Goal: Task Accomplishment & Management: Use online tool/utility

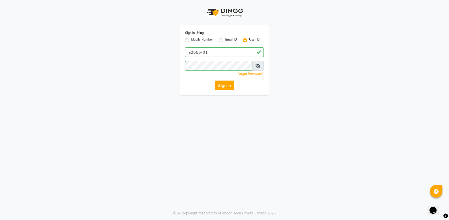
click at [222, 84] on button "Sign In" at bounding box center [224, 86] width 19 height 10
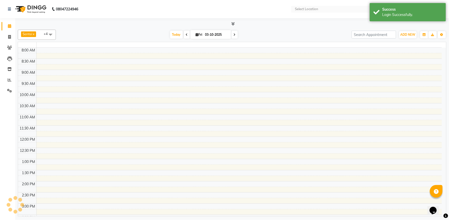
select select "en"
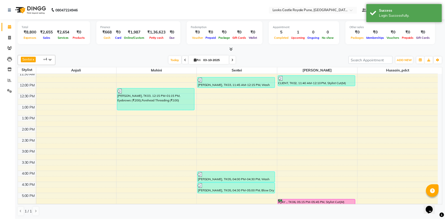
scroll to position [85, 0]
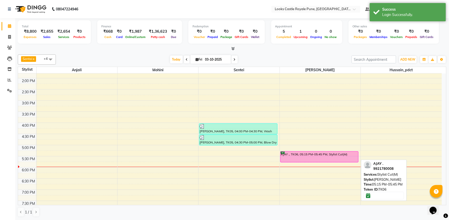
click at [291, 154] on div "AJAY ., TK06, 05:15 PM-05:45 PM, Stylist Cut(M)" at bounding box center [319, 157] width 78 height 11
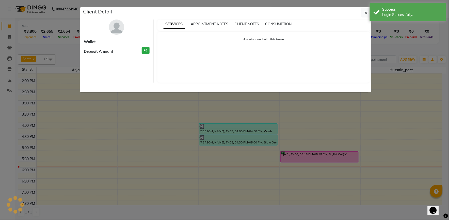
select select "6"
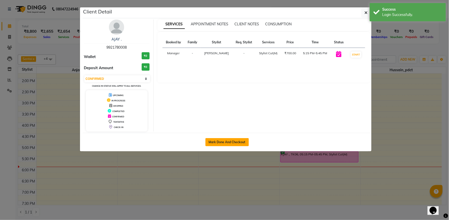
click at [235, 145] on button "Mark Done And Checkout" at bounding box center [226, 142] width 43 height 8
select select "5915"
select select "service"
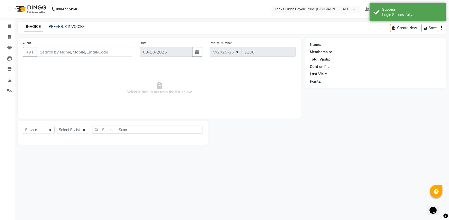
type input "9921780008"
select select "71753"
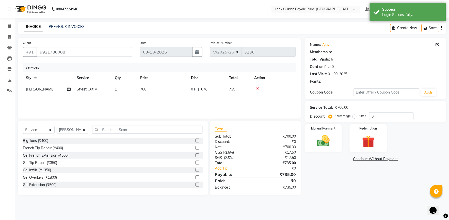
select select "1: Object"
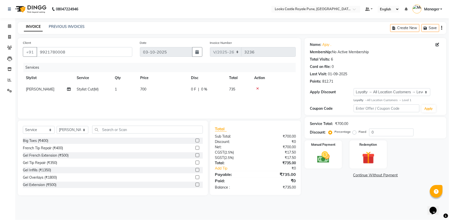
click at [257, 86] on td at bounding box center [273, 89] width 44 height 11
click at [258, 87] on icon at bounding box center [257, 89] width 3 height 4
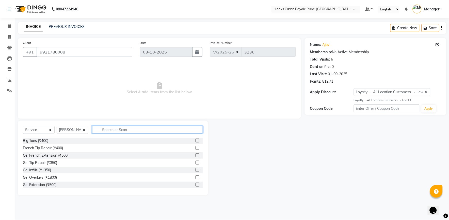
drag, startPoint x: 131, startPoint y: 133, endPoint x: 129, endPoint y: 129, distance: 4.9
click at [131, 133] on input "text" at bounding box center [147, 130] width 111 height 8
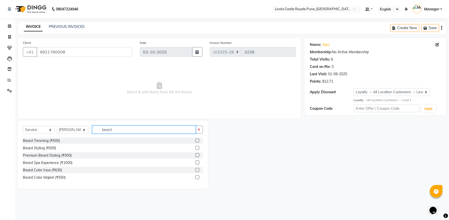
type input "beard"
click at [199, 141] on label at bounding box center [197, 141] width 4 height 4
click at [199, 141] on input "checkbox" at bounding box center [196, 140] width 3 height 3
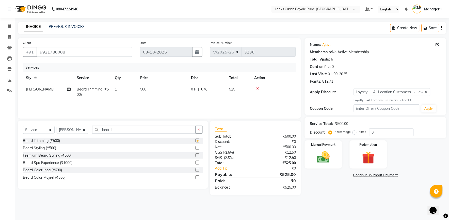
checkbox input "false"
click at [120, 131] on input "beard" at bounding box center [144, 130] width 104 height 8
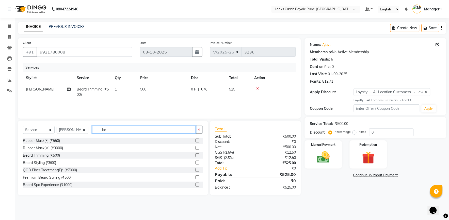
type input "b"
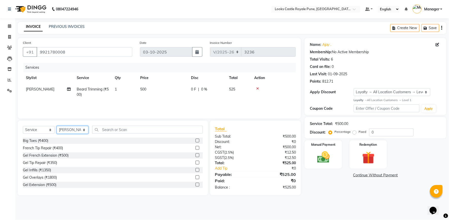
click at [72, 130] on select "Select Stylist Akshay [PERSON_NAME] [PERSON_NAME] [PERSON_NAME] Danish [PERSON_…" at bounding box center [73, 130] width 32 height 8
select select "76322"
click at [57, 126] on select "Select Stylist Akshay [PERSON_NAME] [PERSON_NAME] [PERSON_NAME] Danish [PERSON_…" at bounding box center [73, 130] width 32 height 8
click at [117, 129] on input "text" at bounding box center [147, 130] width 111 height 8
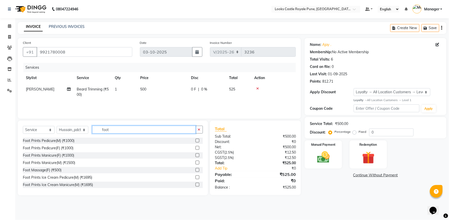
type input "foot"
click at [195, 156] on label at bounding box center [197, 156] width 4 height 4
click at [195, 156] on input "checkbox" at bounding box center [196, 155] width 3 height 3
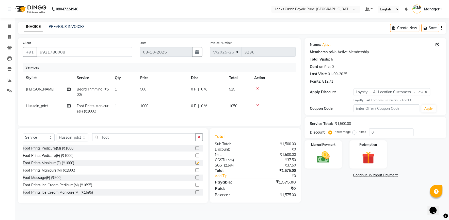
checkbox input "false"
click at [156, 106] on td "1000" at bounding box center [162, 109] width 51 height 17
select select "76322"
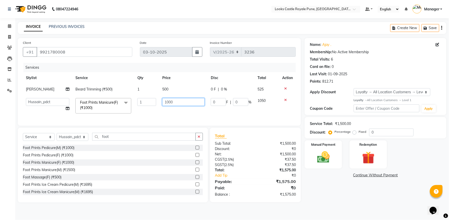
drag, startPoint x: 162, startPoint y: 106, endPoint x: 111, endPoint y: 99, distance: 51.4
click at [111, 99] on tr "Akshay [PERSON_NAME] [PERSON_NAME] [PERSON_NAME] Danish [PERSON_NAME] [PERSON_N…" at bounding box center [159, 106] width 273 height 22
type input "1200"
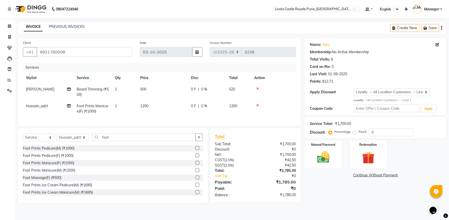
click at [337, 187] on div "Name: [PERSON_NAME] . Membership: No Active Membership Total Visits: 6 Card on …" at bounding box center [377, 120] width 145 height 165
click at [326, 158] on img at bounding box center [323, 157] width 21 height 15
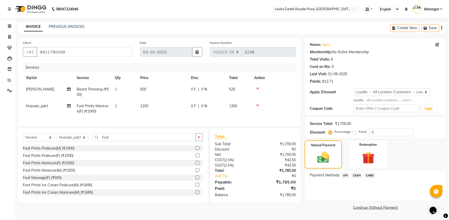
click at [346, 176] on span "UPI" at bounding box center [345, 176] width 8 height 6
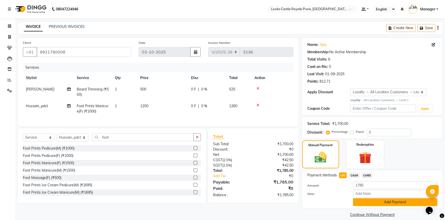
click at [364, 201] on button "Add Payment" at bounding box center [395, 202] width 84 height 8
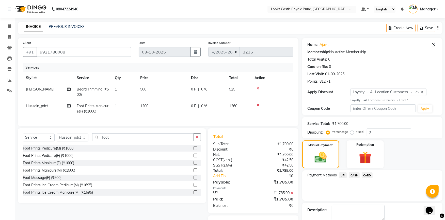
scroll to position [30, 0]
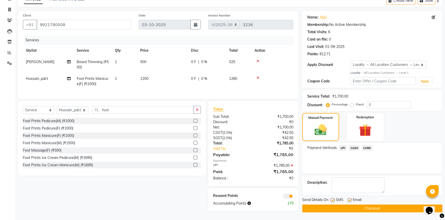
click at [90, 76] on span "Foot Prints Manicure(F) (₹1000)" at bounding box center [93, 81] width 32 height 10
select select "76322"
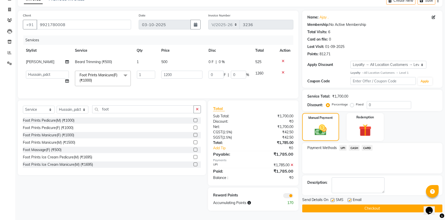
scroll to position [29, 0]
click at [101, 76] on span "Foot Prints Manicure(F) (₹1000) x" at bounding box center [100, 78] width 45 height 11
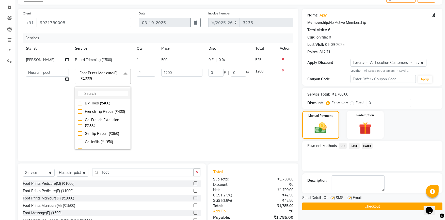
click at [98, 91] on input "multiselect-search" at bounding box center [103, 93] width 50 height 5
click at [93, 91] on input "mas" at bounding box center [103, 93] width 50 height 5
type input "m"
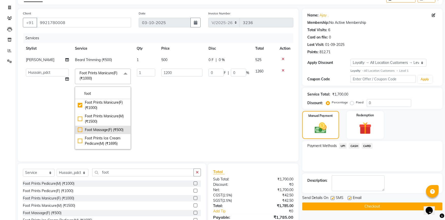
type input "foot"
click at [78, 131] on div "Foot Massage(F) (₹500)" at bounding box center [103, 129] width 50 height 5
checkbox input "true"
type input "500"
checkbox input "false"
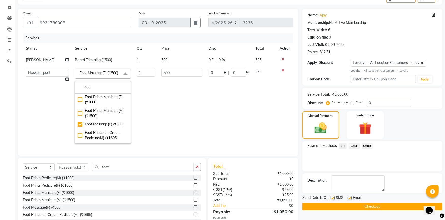
click at [165, 114] on td "500" at bounding box center [181, 106] width 47 height 81
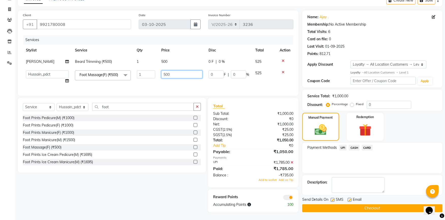
drag, startPoint x: 174, startPoint y: 69, endPoint x: 153, endPoint y: 74, distance: 21.3
click at [154, 74] on tr "Akshay [PERSON_NAME] [PERSON_NAME] [PERSON_NAME] Danish [PERSON_NAME] [PERSON_N…" at bounding box center [158, 77] width 270 height 19
type input "1200"
click at [329, 160] on div "Payment Methods UPI CASH CARD" at bounding box center [372, 158] width 140 height 30
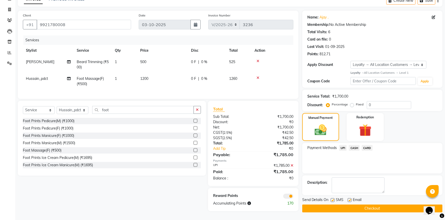
scroll to position [30, 0]
click at [348, 205] on button "Checkout" at bounding box center [372, 209] width 140 height 8
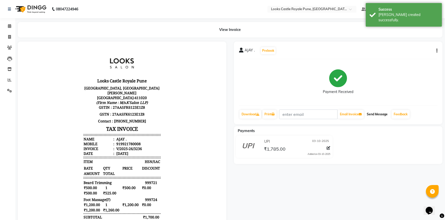
click at [370, 112] on button "Send Message" at bounding box center [376, 114] width 25 height 9
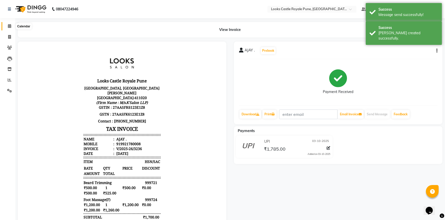
click at [8, 27] on icon at bounding box center [9, 26] width 3 height 4
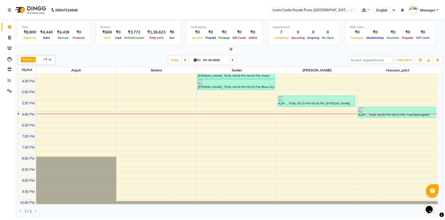
scroll to position [141, 0]
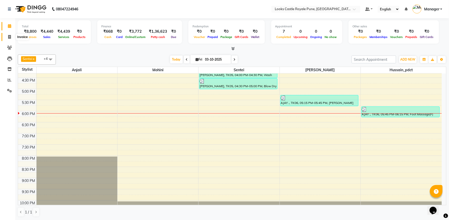
drag, startPoint x: 8, startPoint y: 37, endPoint x: 12, endPoint y: 37, distance: 3.8
click at [8, 37] on icon at bounding box center [9, 37] width 3 height 4
select select "service"
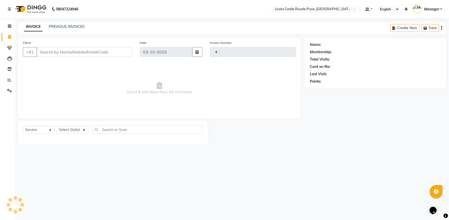
type input "3237"
select select "5915"
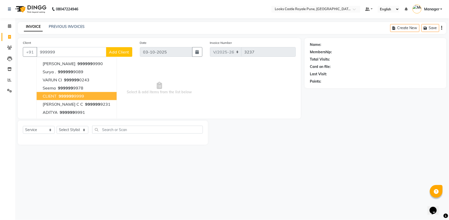
click at [74, 95] on ngb-highlight "999999 9999" at bounding box center [71, 96] width 26 height 5
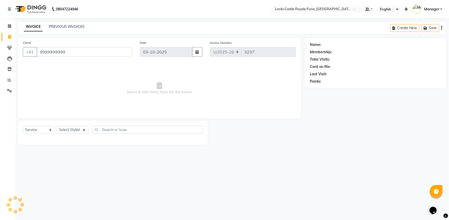
type input "9999999999"
click at [75, 128] on select "Select Stylist Akshay [PERSON_NAME] [PERSON_NAME] [PERSON_NAME] Danish [PERSON_…" at bounding box center [73, 130] width 32 height 8
select select "1: Object"
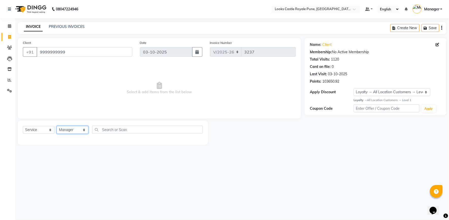
click at [57, 126] on select "Select Stylist Akshay [PERSON_NAME] [PERSON_NAME] [PERSON_NAME] Danish [PERSON_…" at bounding box center [73, 130] width 32 height 8
drag, startPoint x: 69, startPoint y: 130, endPoint x: 67, endPoint y: 126, distance: 4.5
click at [69, 130] on select "Select Stylist Akshay [PERSON_NAME] [PERSON_NAME] [PERSON_NAME] Danish [PERSON_…" at bounding box center [73, 130] width 32 height 8
select select "64204"
click at [57, 126] on select "Select Stylist Akshay [PERSON_NAME] [PERSON_NAME] [PERSON_NAME] Danish [PERSON_…" at bounding box center [73, 130] width 32 height 8
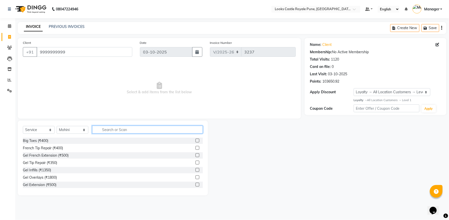
click at [107, 129] on input "text" at bounding box center [147, 130] width 111 height 8
type input "eye"
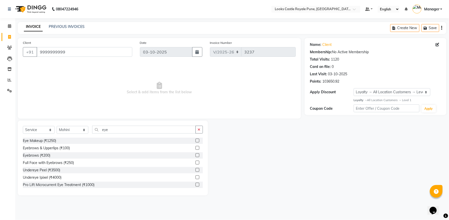
click at [195, 148] on label at bounding box center [197, 148] width 4 height 4
click at [195, 148] on input "checkbox" at bounding box center [196, 148] width 3 height 3
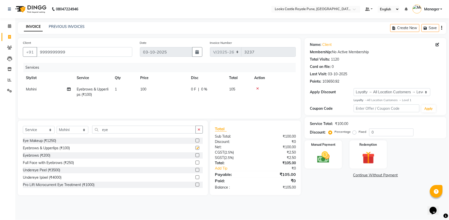
checkbox input "false"
drag, startPoint x: 154, startPoint y: 95, endPoint x: 208, endPoint y: 92, distance: 54.9
click at [156, 94] on td "100" at bounding box center [162, 92] width 51 height 17
select select "64204"
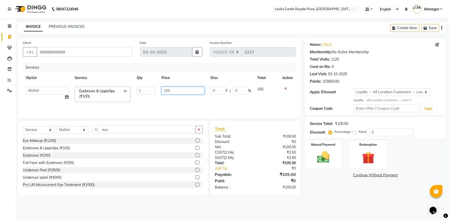
drag, startPoint x: 188, startPoint y: 91, endPoint x: 145, endPoint y: 89, distance: 42.7
click at [145, 89] on tr "Akshay [PERSON_NAME] [PERSON_NAME] [PERSON_NAME] Danish [PERSON_NAME] [PERSON_N…" at bounding box center [159, 95] width 273 height 22
type input "192"
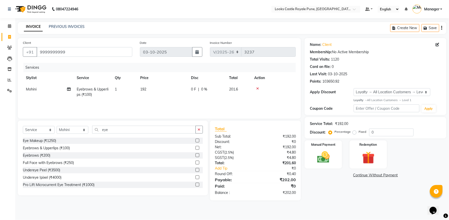
click at [312, 187] on div "Name: Client Membership: No Active Membership Total Visits: 1120 Card on file: …" at bounding box center [377, 119] width 145 height 163
click at [316, 163] on img at bounding box center [323, 157] width 21 height 15
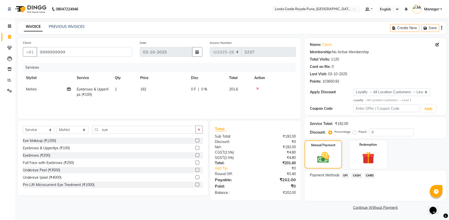
click at [344, 177] on span "UPI" at bounding box center [345, 176] width 8 height 6
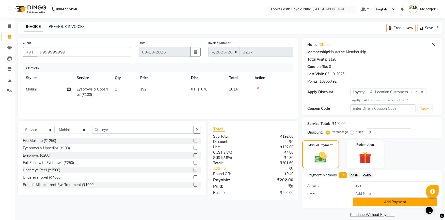
click at [365, 201] on button "Add Payment" at bounding box center [395, 202] width 84 height 8
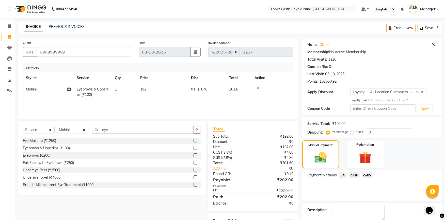
scroll to position [27, 0]
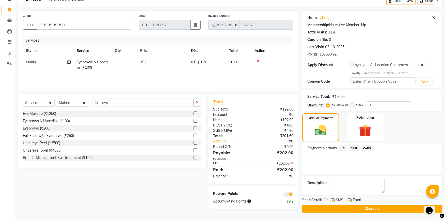
click at [374, 207] on button "Checkout" at bounding box center [372, 209] width 140 height 8
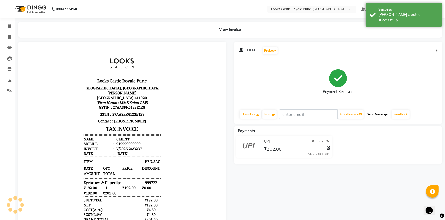
click at [380, 116] on button "Send Message" at bounding box center [376, 114] width 25 height 9
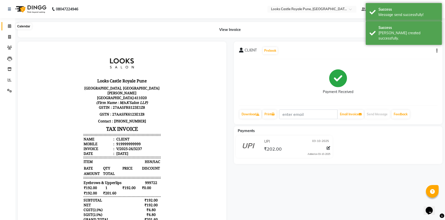
click at [9, 26] on icon at bounding box center [9, 26] width 3 height 4
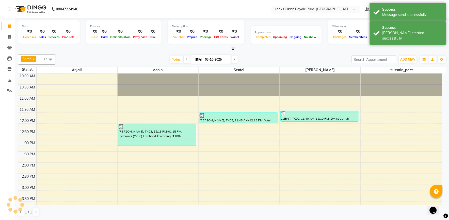
scroll to position [54, 0]
